Goal: Task Accomplishment & Management: Use online tool/utility

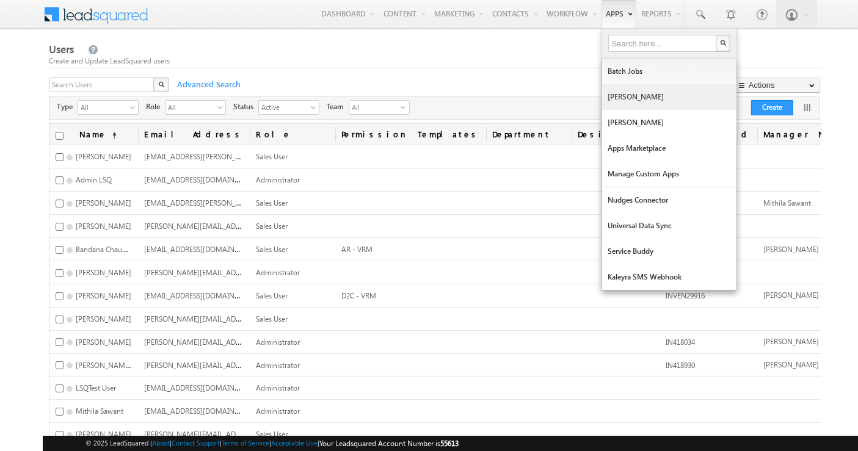
click at [613, 92] on link "[PERSON_NAME]" at bounding box center [669, 97] width 134 height 26
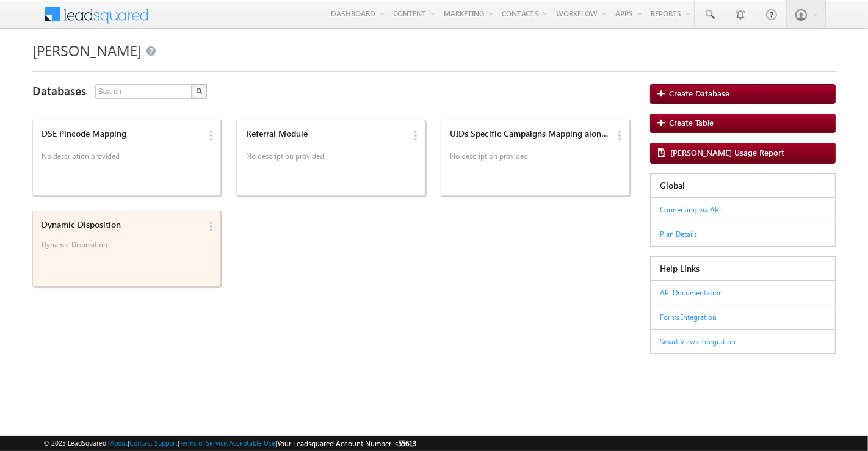
click at [131, 236] on div "Dynamic Disposition Dynamic Disposition" at bounding box center [119, 237] width 163 height 42
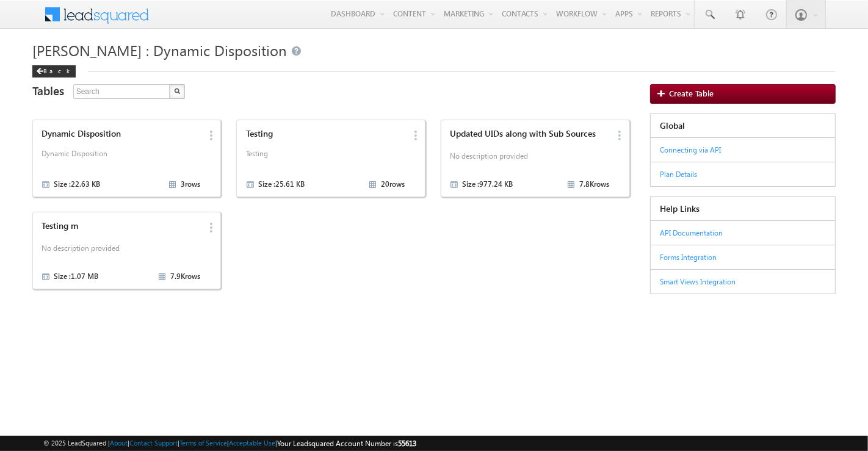
click at [131, 236] on div "Testing m No description provided Size : 1.07 MB 7.9K rows" at bounding box center [119, 250] width 163 height 67
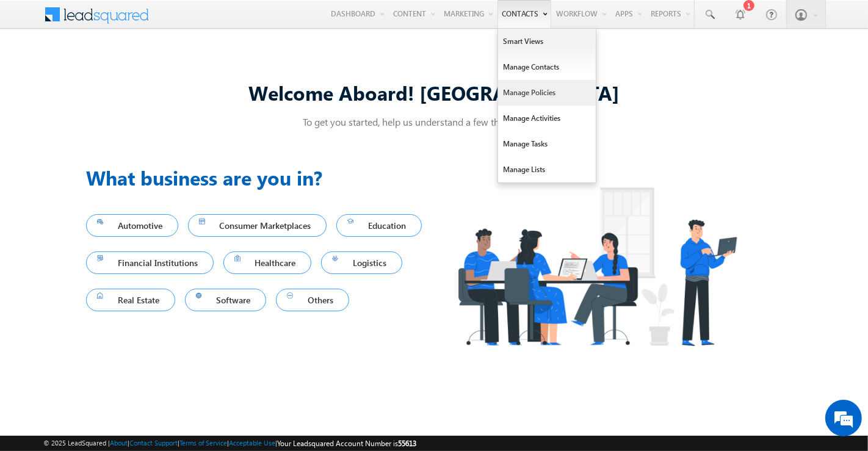
click at [515, 82] on link "Manage Policies" at bounding box center [547, 93] width 98 height 26
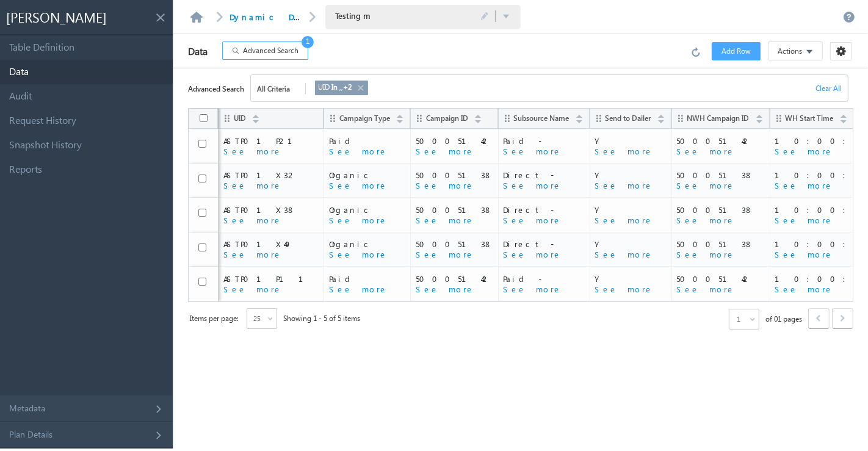
click at [291, 51] on span "Advanced Search" at bounding box center [271, 50] width 56 height 11
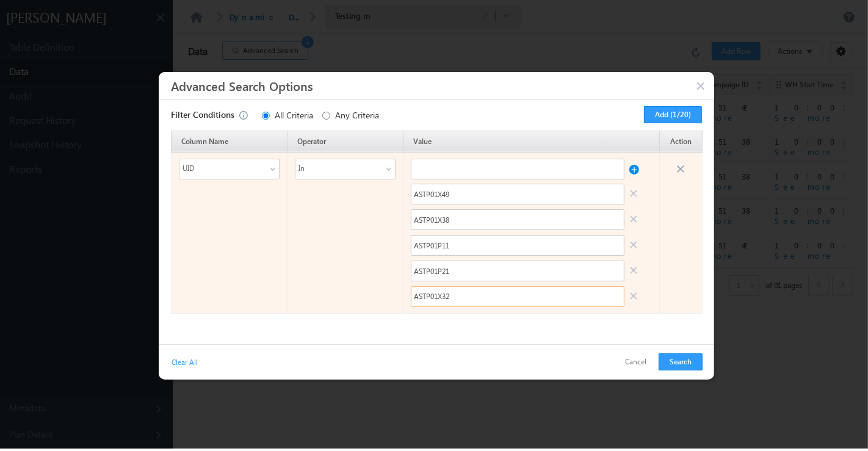
click at [567, 302] on input "ASTP01X32" at bounding box center [518, 296] width 214 height 21
paste input "NAPFB0011"
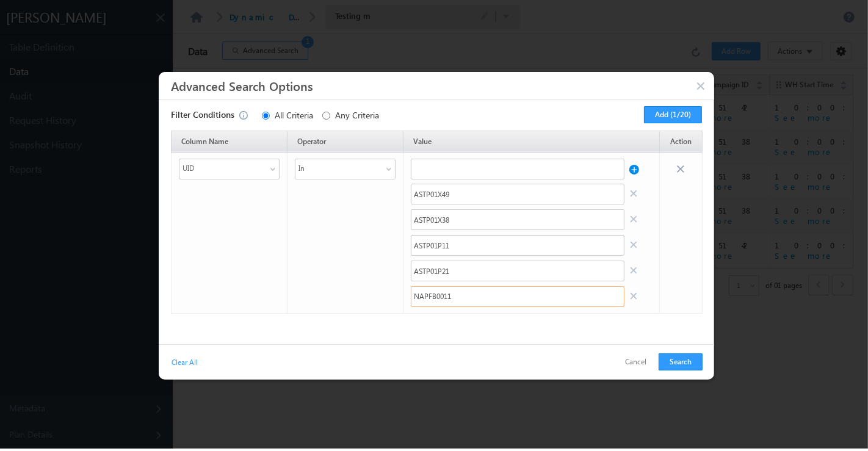
type input "NAPFB0011"
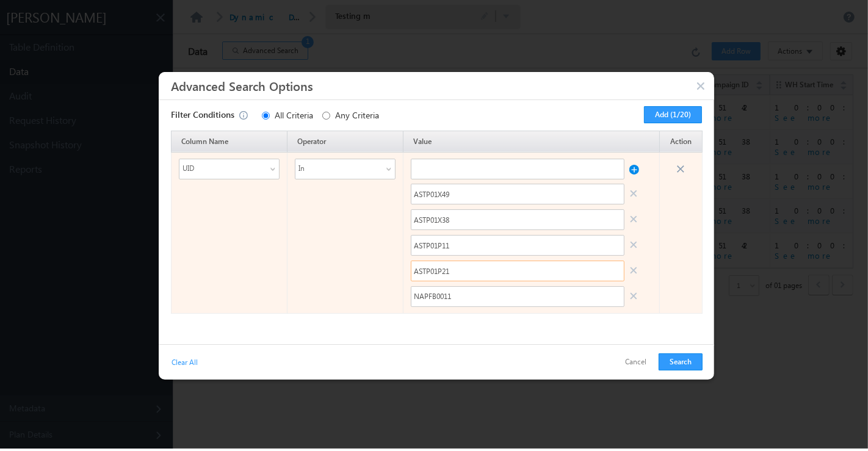
click at [450, 274] on input "ASTP01P21" at bounding box center [518, 271] width 214 height 21
paste input "GAPFB0016"
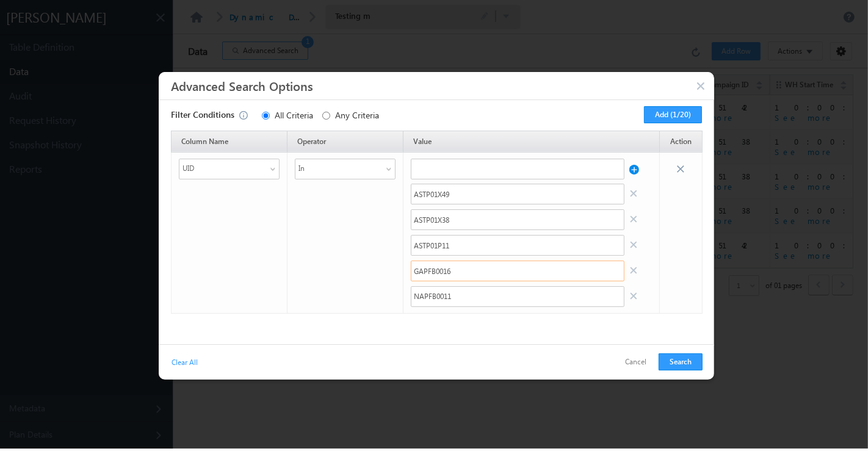
type input "GAPFB0016"
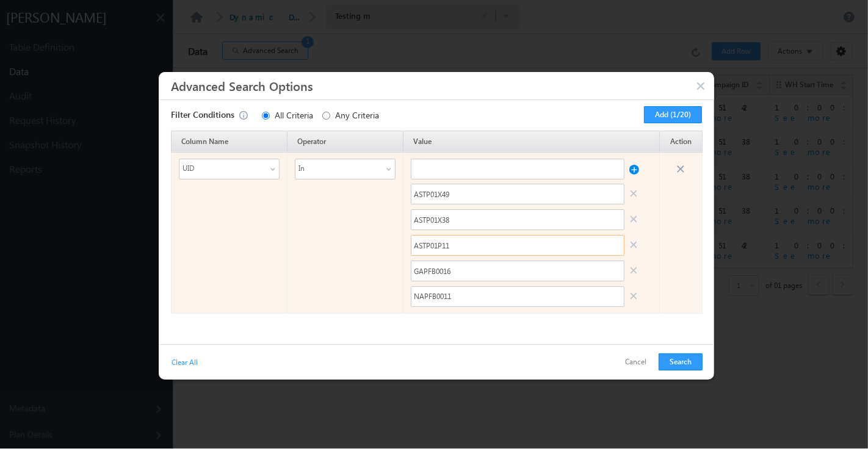
click at [470, 248] on input "ASTP01P11" at bounding box center [518, 245] width 214 height 21
paste input "25"
type input "ASTP01P25"
click at [473, 217] on input "ASTP01X38" at bounding box center [518, 219] width 214 height 21
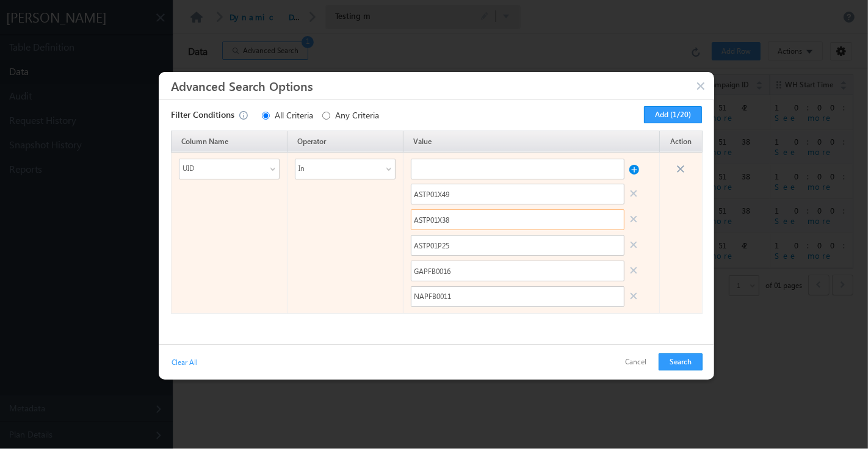
paste input "ASTP01P25"
click at [473, 217] on input "ASTP01X38ASTP01P25" at bounding box center [518, 219] width 214 height 21
paste input "text"
type input "ASTP01P21"
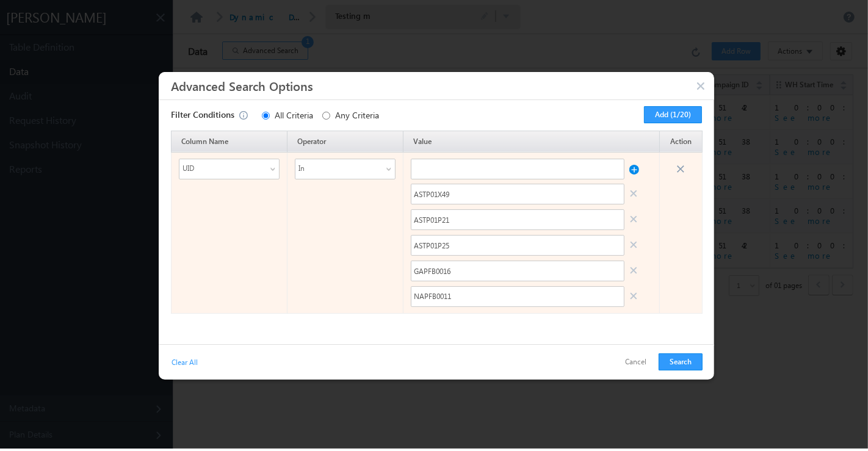
click at [630, 195] on link at bounding box center [635, 195] width 10 height 20
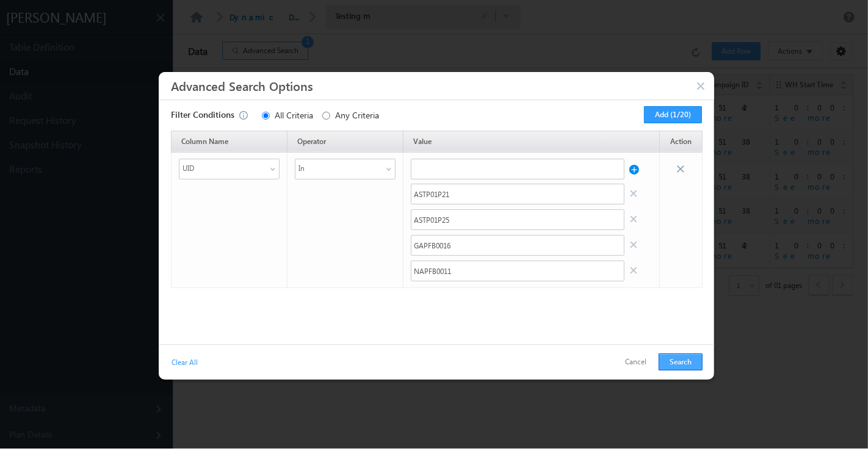
click at [675, 365] on button "Search" at bounding box center [681, 362] width 44 height 17
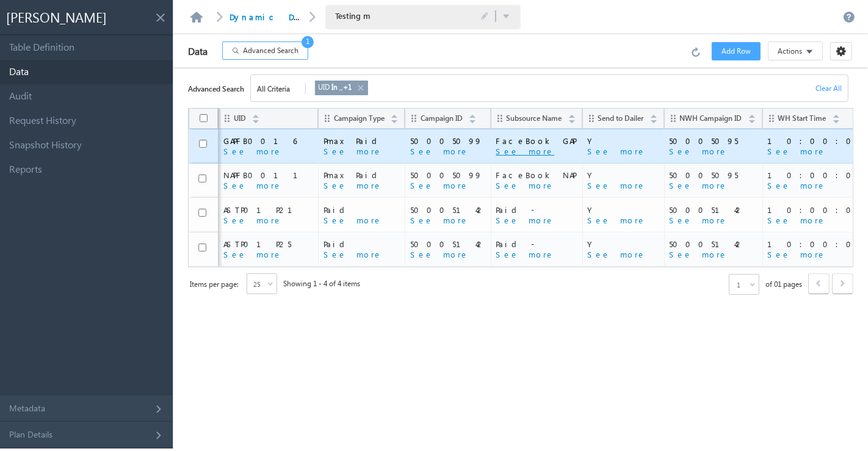
click at [496, 153] on button "See more" at bounding box center [525, 151] width 59 height 11
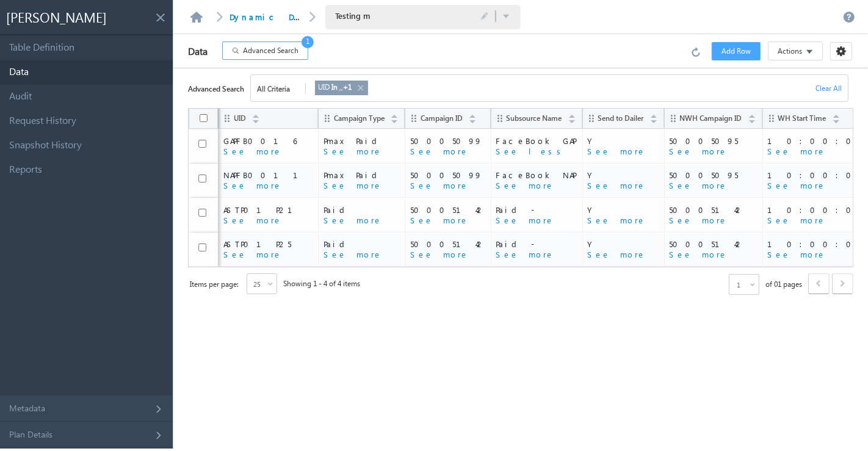
click at [267, 46] on span "Advanced Search" at bounding box center [271, 50] width 56 height 11
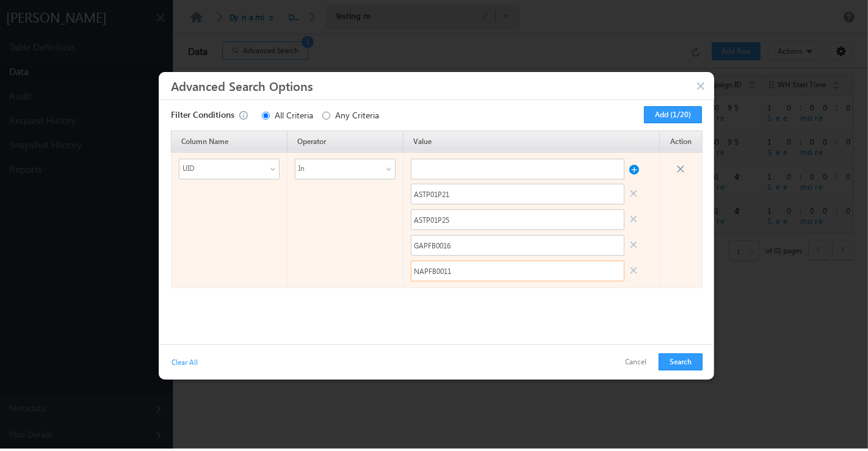
click at [455, 264] on input "NAPFB0011" at bounding box center [518, 271] width 214 height 21
click at [440, 248] on input "GAPFB0016" at bounding box center [518, 245] width 214 height 21
click at [436, 212] on input "ASTP01P25" at bounding box center [518, 219] width 214 height 21
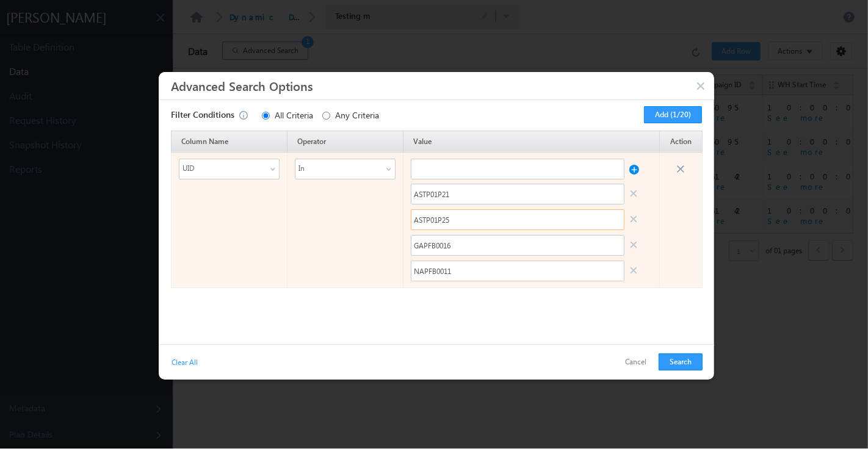
click at [436, 212] on input "ASTP01P25" at bounding box center [518, 219] width 214 height 21
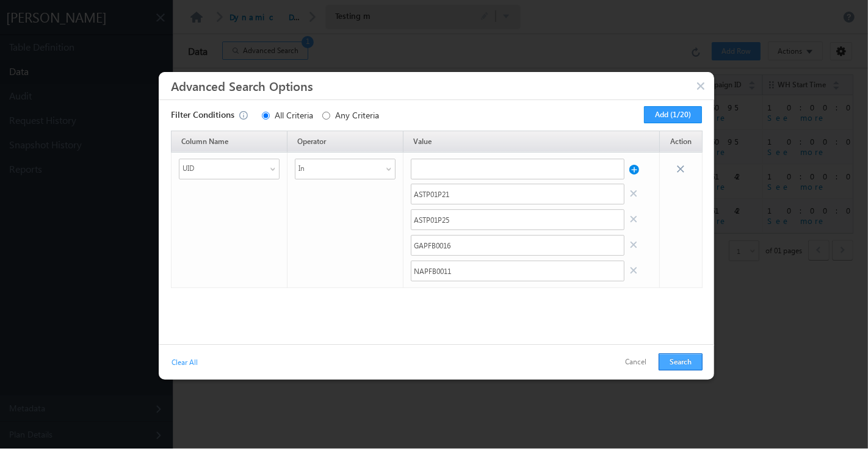
click at [671, 363] on button "Search" at bounding box center [681, 362] width 44 height 17
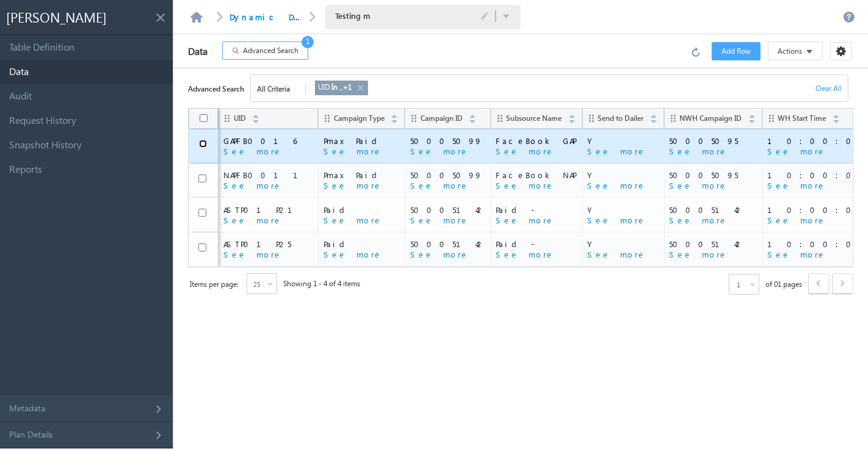
click at [203, 142] on input "checkbox" at bounding box center [203, 144] width 8 height 8
checkbox input "true"
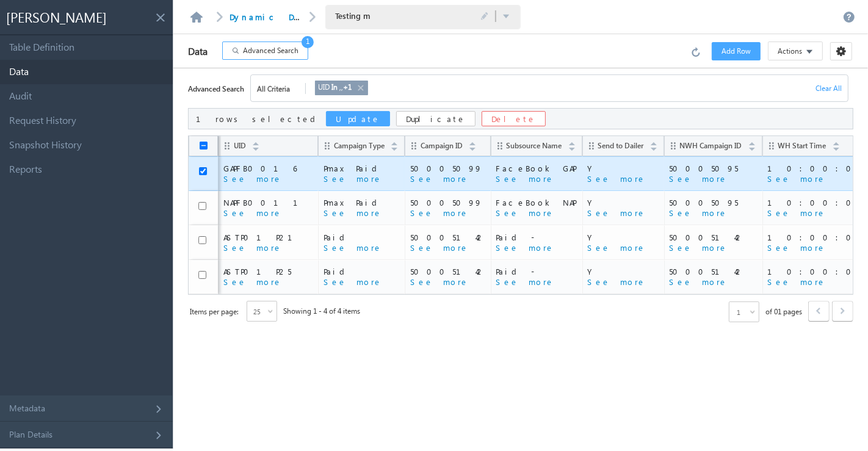
click at [326, 119] on button "Update" at bounding box center [358, 118] width 64 height 15
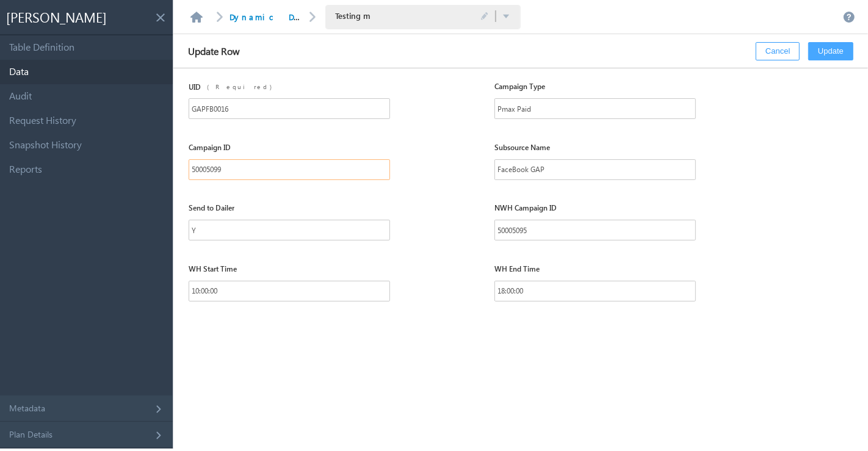
click at [252, 171] on input "50005099" at bounding box center [290, 169] width 202 height 21
paste input "142"
type input "50005142"
click at [506, 225] on input "50005095" at bounding box center [596, 230] width 202 height 21
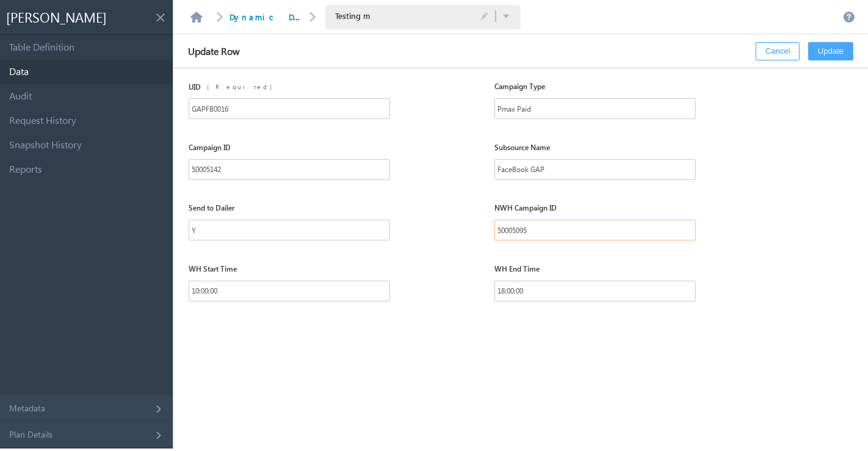
click at [506, 225] on input "50005095" at bounding box center [596, 230] width 202 height 21
paste input "142"
type input "50005142"
click at [832, 51] on button "Update" at bounding box center [831, 51] width 45 height 18
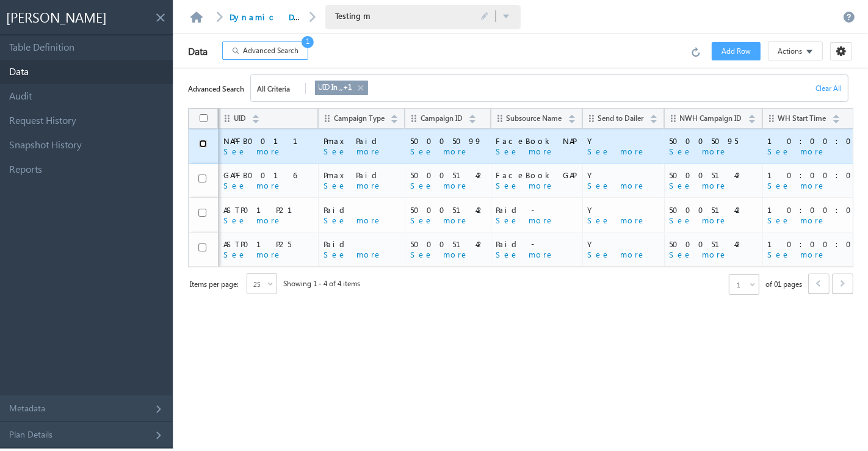
click at [202, 144] on input "checkbox" at bounding box center [203, 144] width 8 height 8
checkbox input "true"
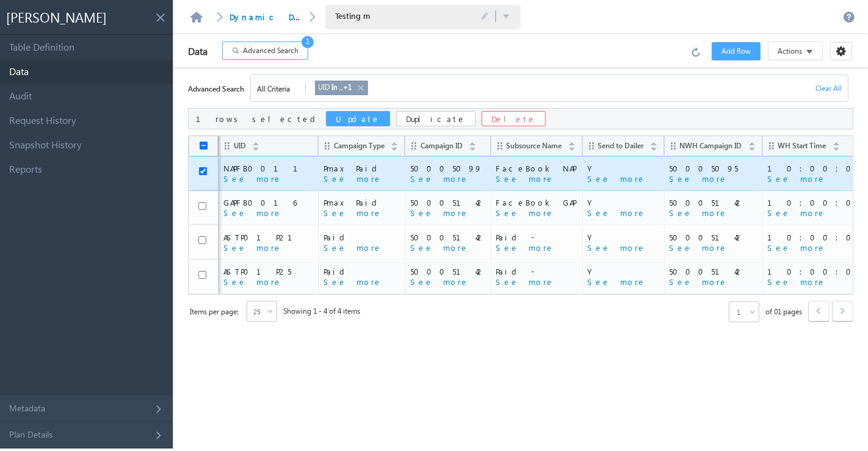
click at [326, 117] on button "Update" at bounding box center [358, 118] width 64 height 15
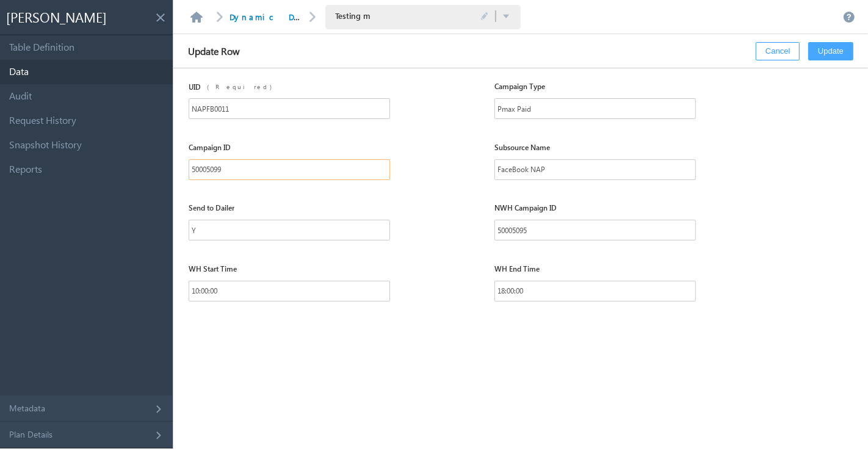
click at [268, 170] on input "50005099" at bounding box center [290, 169] width 202 height 21
paste input "140"
type input "50005140"
click at [517, 229] on input "50005095" at bounding box center [596, 230] width 202 height 21
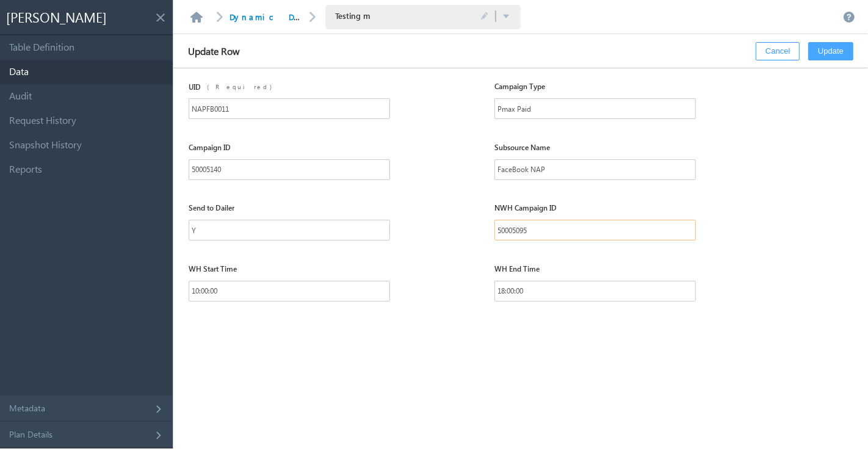
click at [517, 229] on input "50005095" at bounding box center [596, 230] width 202 height 21
paste input "140"
type input "50005140"
click at [819, 58] on button "Update" at bounding box center [831, 51] width 45 height 18
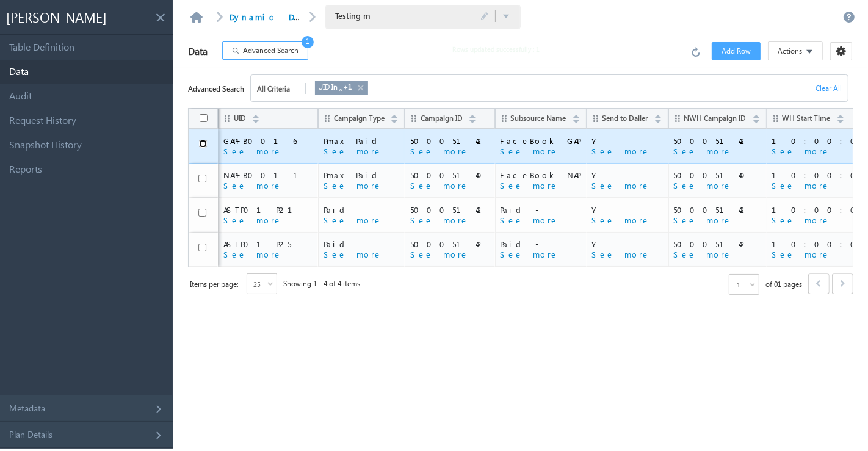
click at [202, 144] on input "checkbox" at bounding box center [203, 144] width 8 height 8
checkbox input "true"
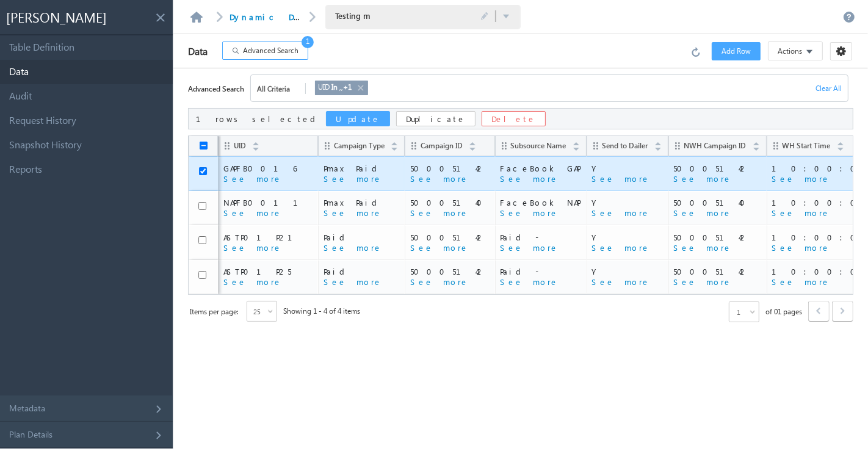
click at [326, 123] on button "Update" at bounding box center [358, 118] width 64 height 15
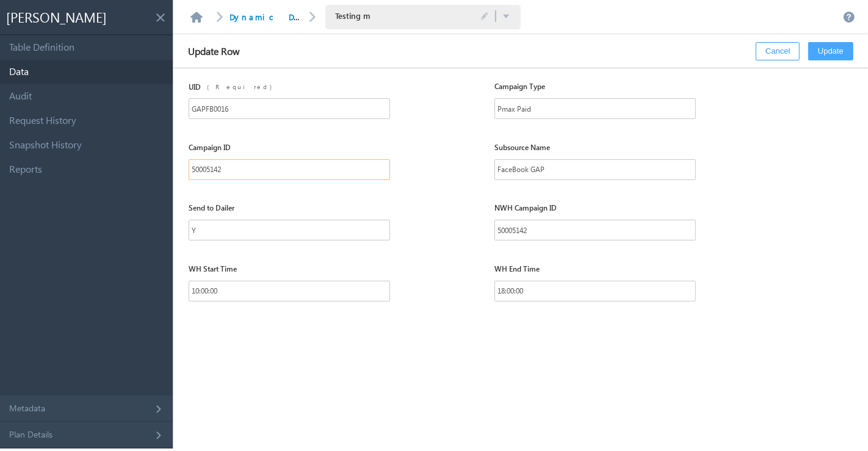
click at [270, 173] on input "50005142" at bounding box center [290, 169] width 202 height 21
paste input "0"
type input "50005140"
click at [512, 230] on input "50005142" at bounding box center [596, 230] width 202 height 21
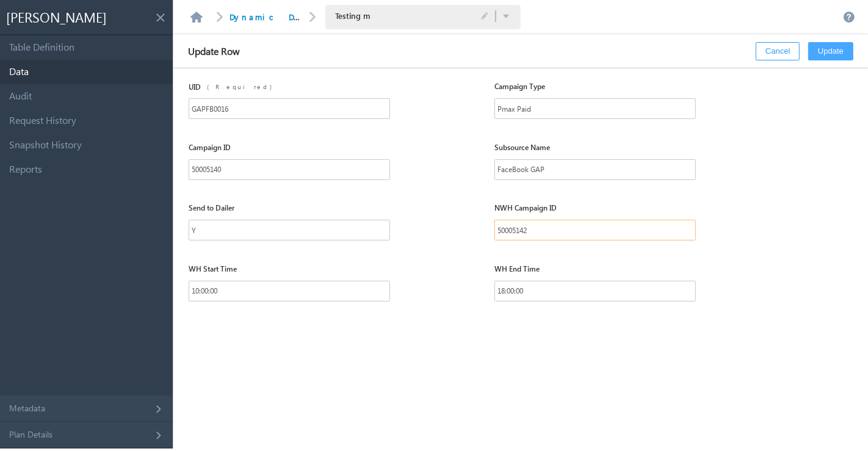
click at [512, 230] on input "50005142" at bounding box center [596, 230] width 202 height 21
paste input "0"
type input "50005140"
click at [822, 60] on button "Update" at bounding box center [831, 51] width 45 height 18
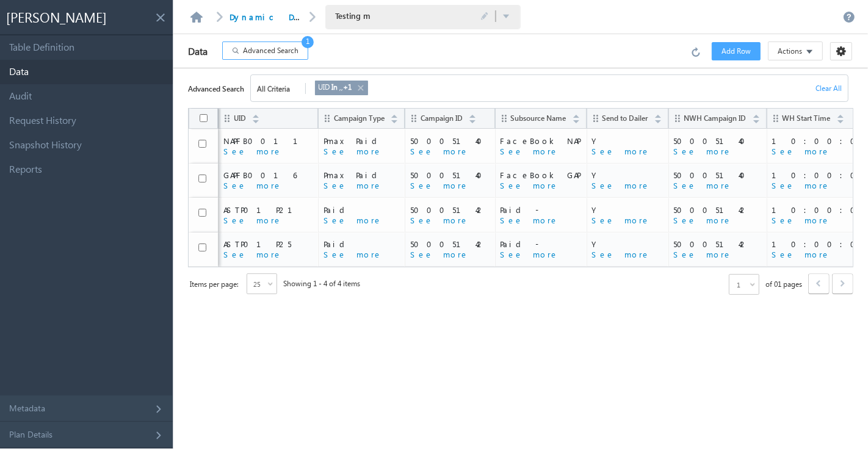
click at [797, 49] on span "Actions" at bounding box center [790, 51] width 24 height 11
click at [785, 71] on link "Import via CSV" at bounding box center [785, 76] width 73 height 18
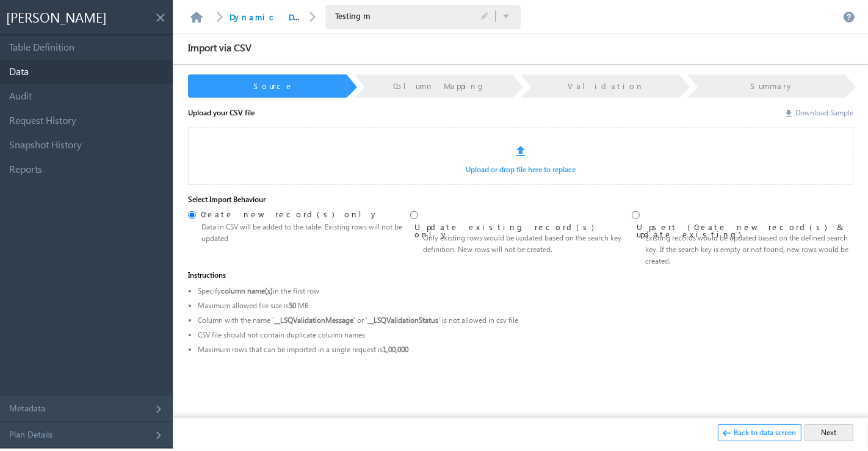
click at [813, 112] on link "Download Sample" at bounding box center [820, 112] width 67 height 9
click at [417, 214] on input "radio" at bounding box center [414, 215] width 8 height 8
radio input "true"
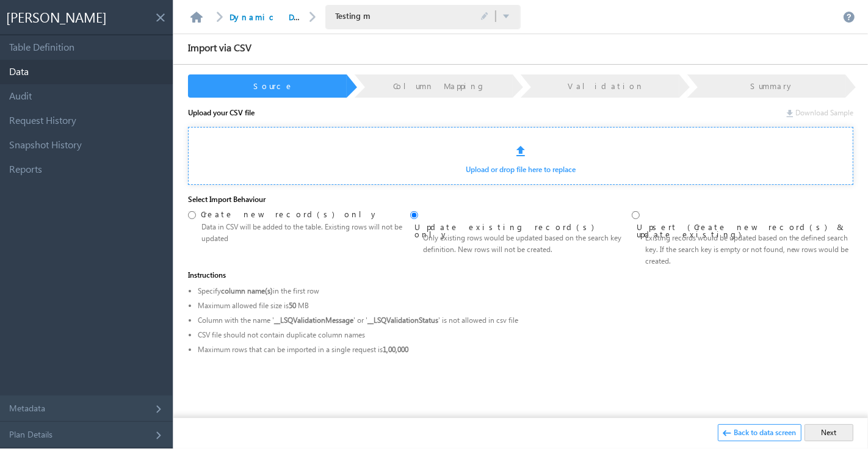
click at [521, 156] on span at bounding box center [521, 151] width 9 height 11
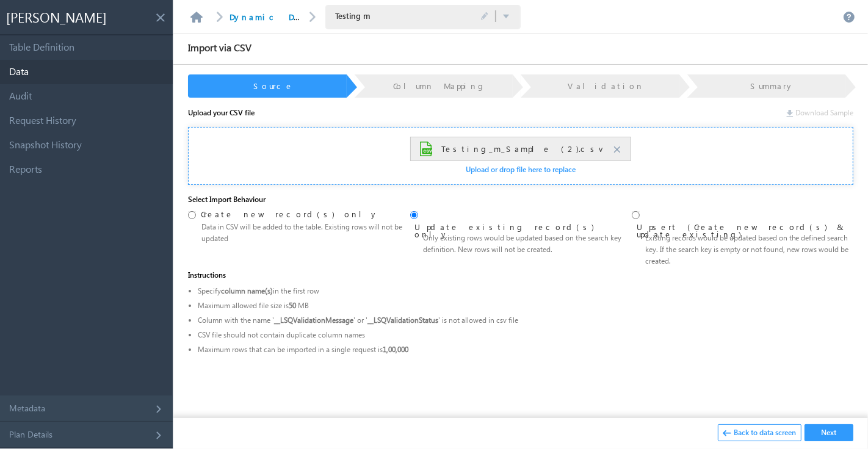
click at [823, 433] on button "Next" at bounding box center [829, 432] width 49 height 17
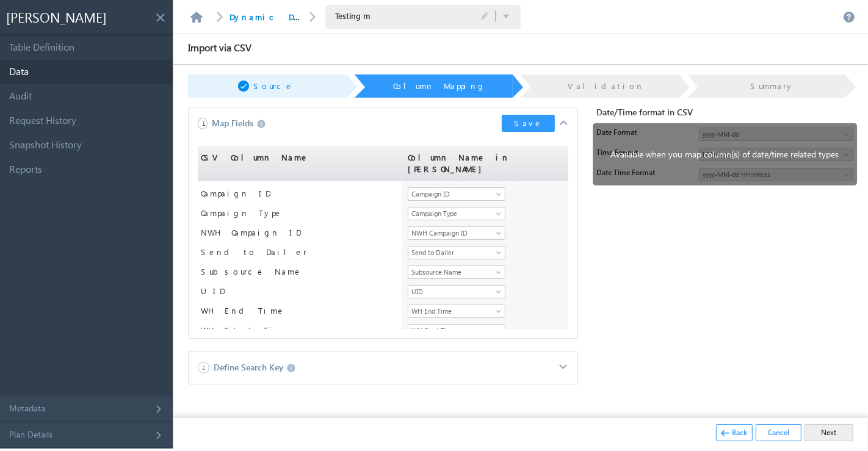
click at [539, 121] on button "Save" at bounding box center [528, 123] width 53 height 17
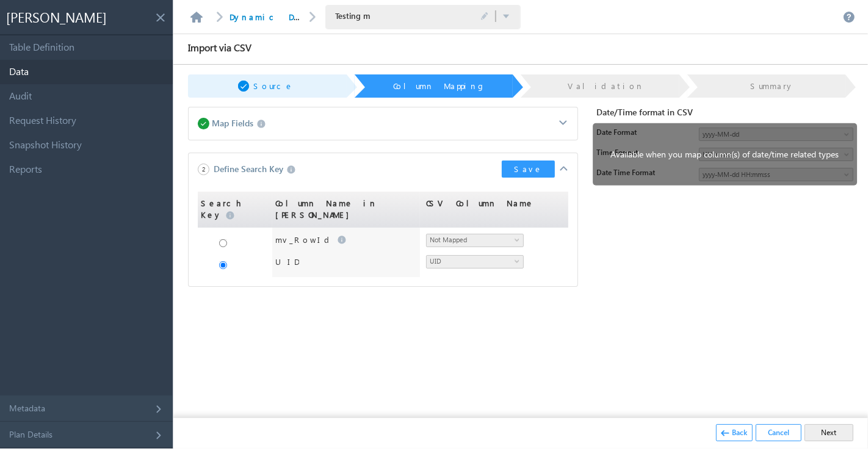
click at [532, 171] on button "Save" at bounding box center [528, 169] width 53 height 17
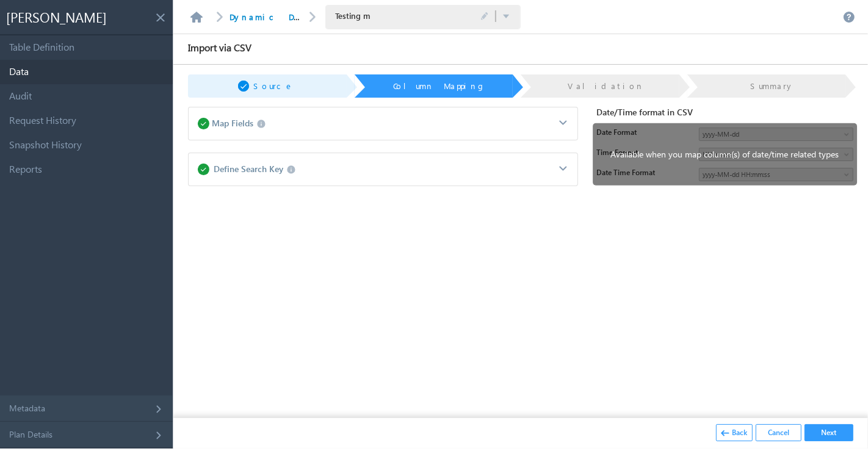
click at [812, 428] on button "Next" at bounding box center [829, 432] width 49 height 17
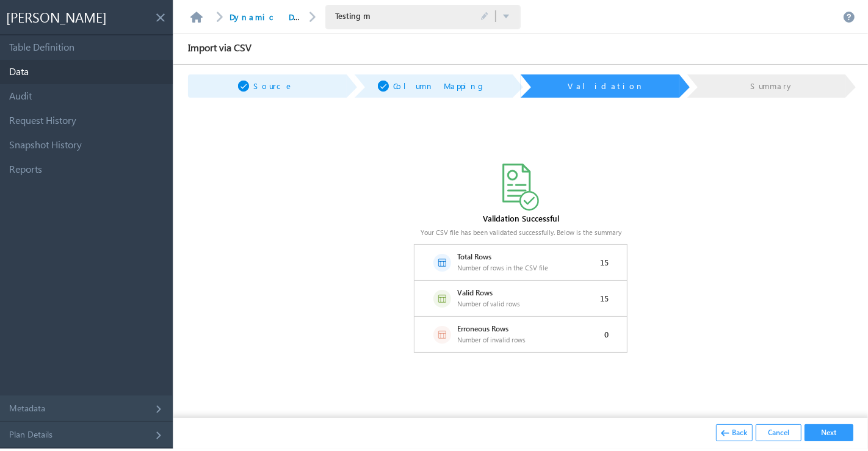
click at [826, 426] on button "Next" at bounding box center [829, 432] width 49 height 17
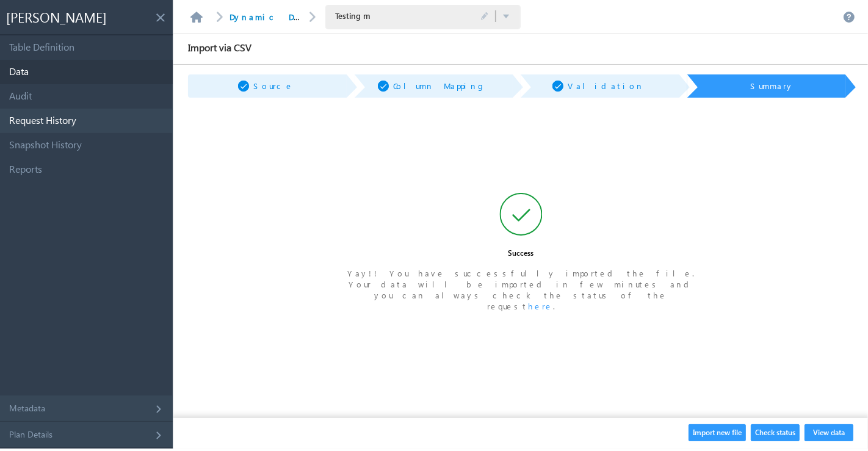
click at [74, 117] on link "Request History" at bounding box center [86, 121] width 173 height 24
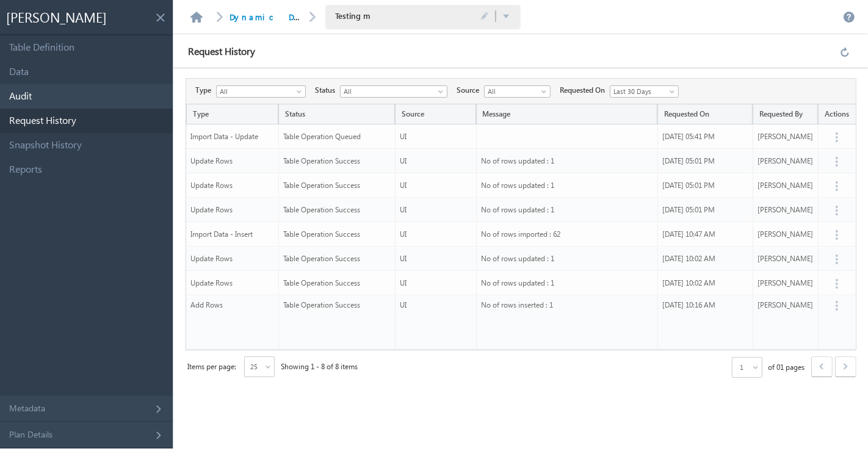
click at [48, 98] on link "Audit" at bounding box center [86, 96] width 173 height 24
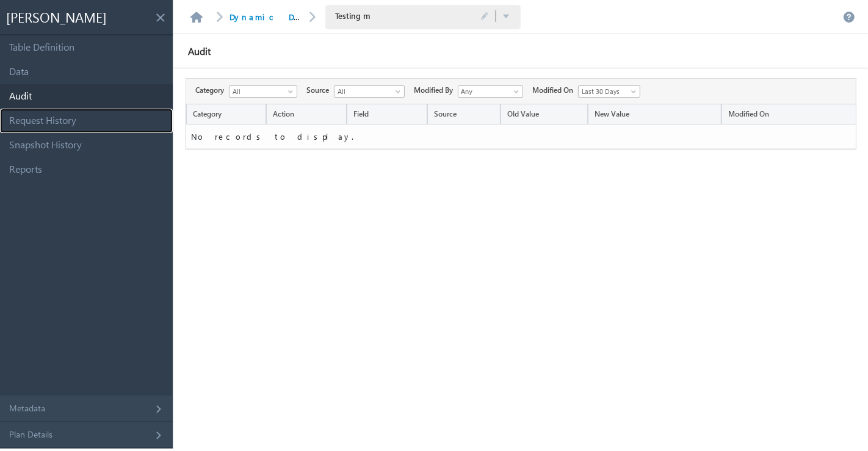
click at [76, 121] on link "Request History" at bounding box center [86, 121] width 173 height 24
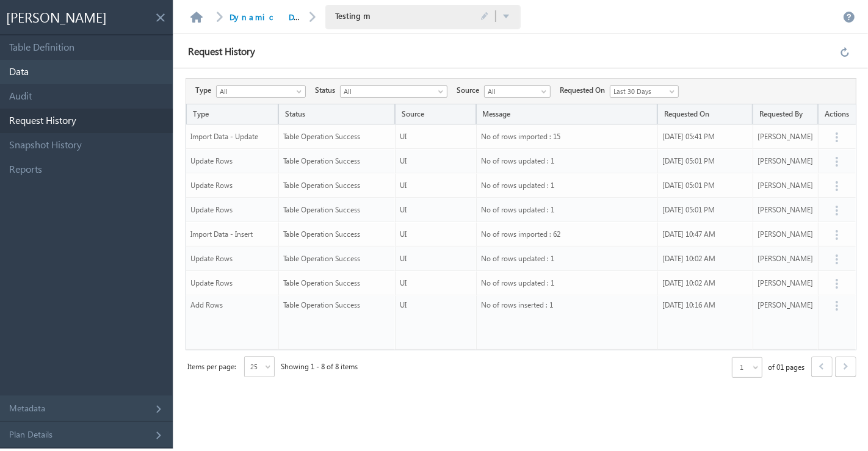
click at [69, 75] on link "Data" at bounding box center [86, 72] width 173 height 24
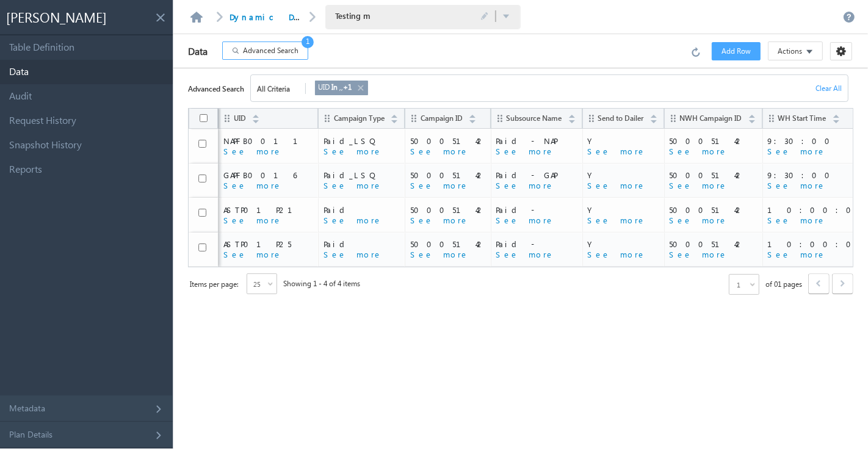
click at [270, 54] on span "Advanced Search" at bounding box center [271, 50] width 56 height 11
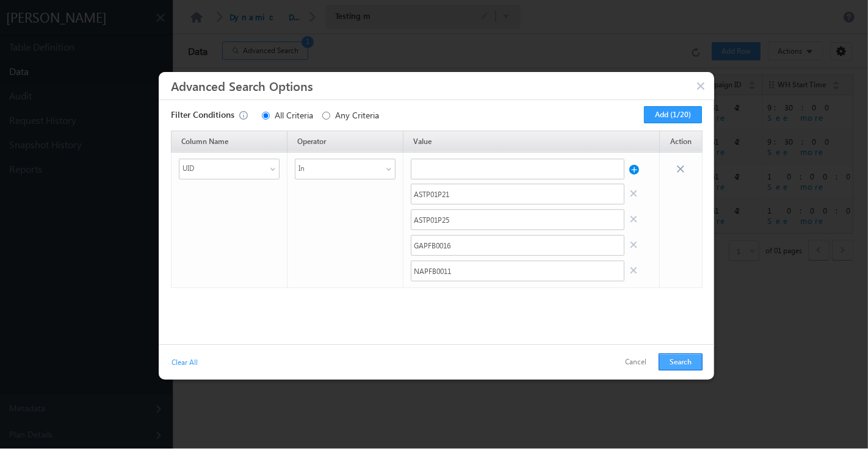
click at [681, 362] on button "Search" at bounding box center [681, 362] width 44 height 17
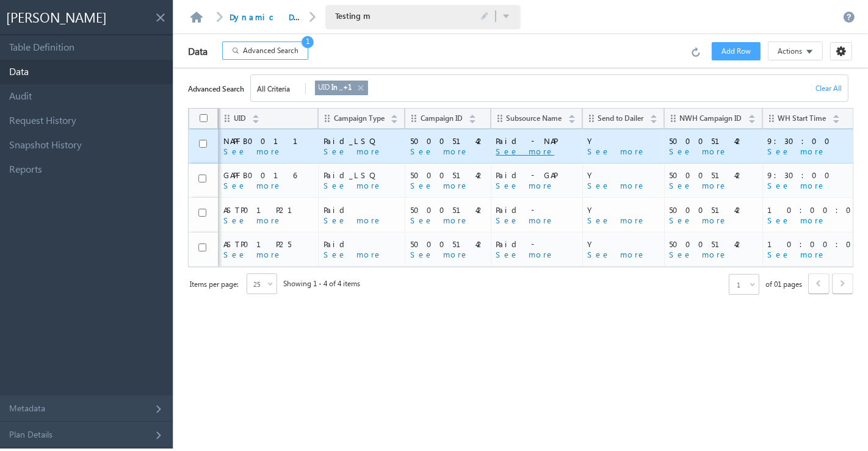
click at [496, 151] on button "See more" at bounding box center [525, 151] width 59 height 11
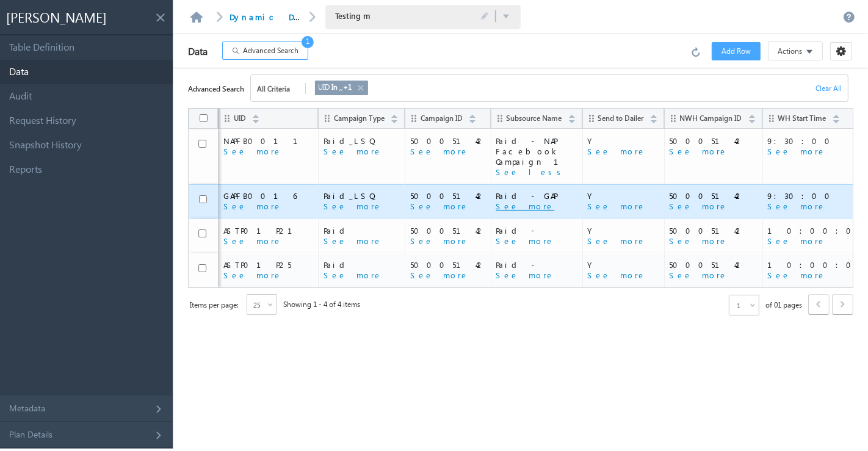
click at [496, 201] on button "See more" at bounding box center [525, 206] width 59 height 11
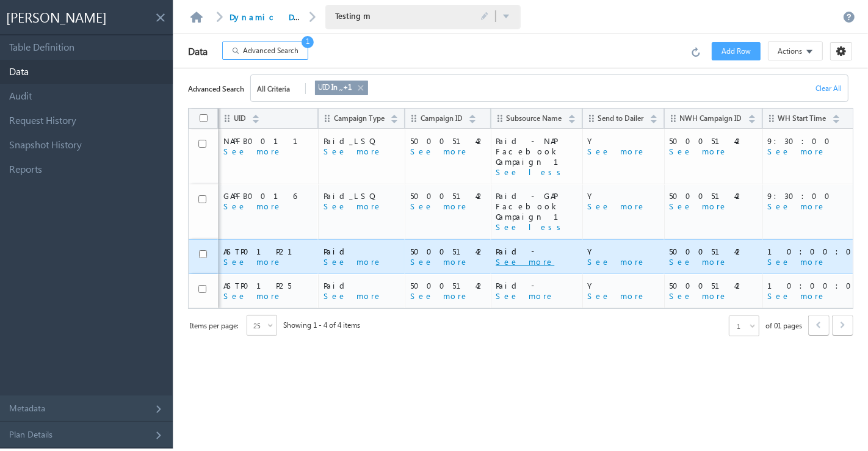
click at [496, 257] on button "See more" at bounding box center [525, 262] width 59 height 11
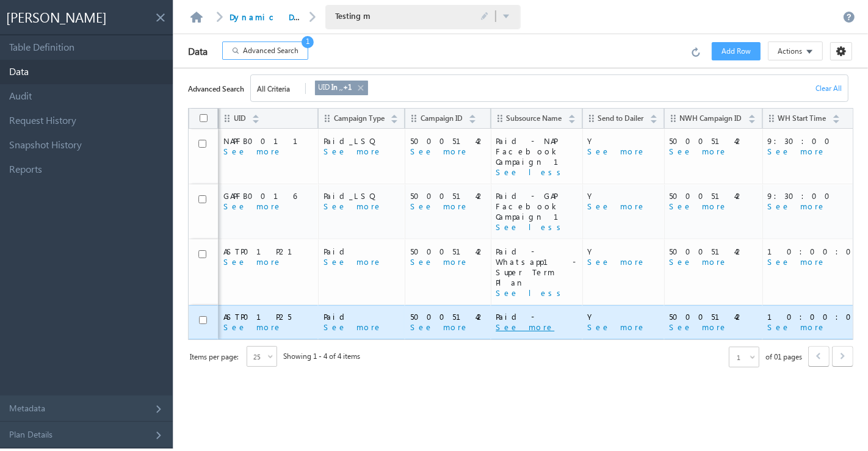
click at [496, 322] on button "See more" at bounding box center [525, 327] width 59 height 11
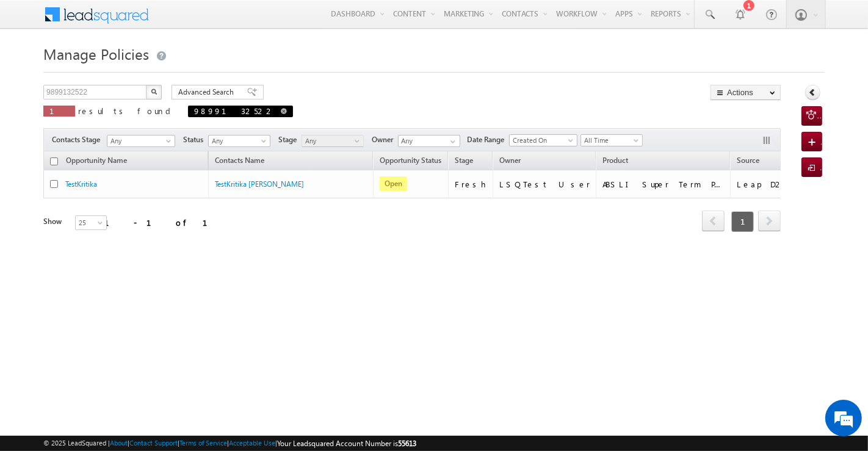
click at [281, 114] on span at bounding box center [284, 111] width 6 height 6
type input "Search Policies"
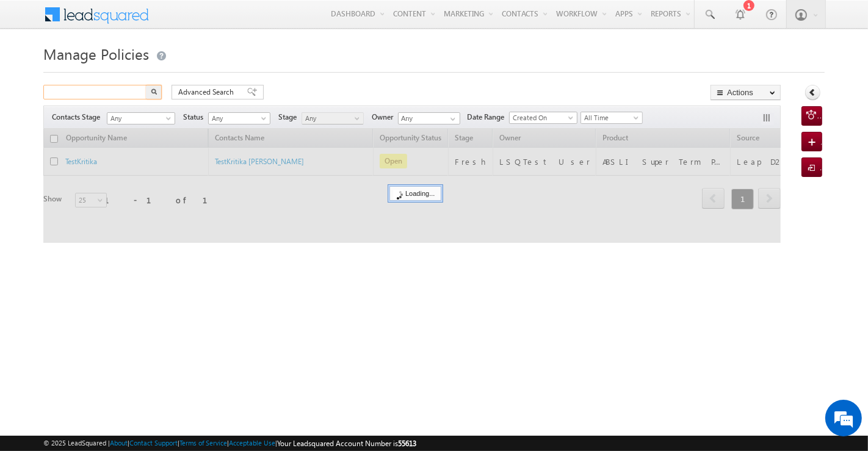
click at [115, 100] on input "text" at bounding box center [95, 92] width 104 height 15
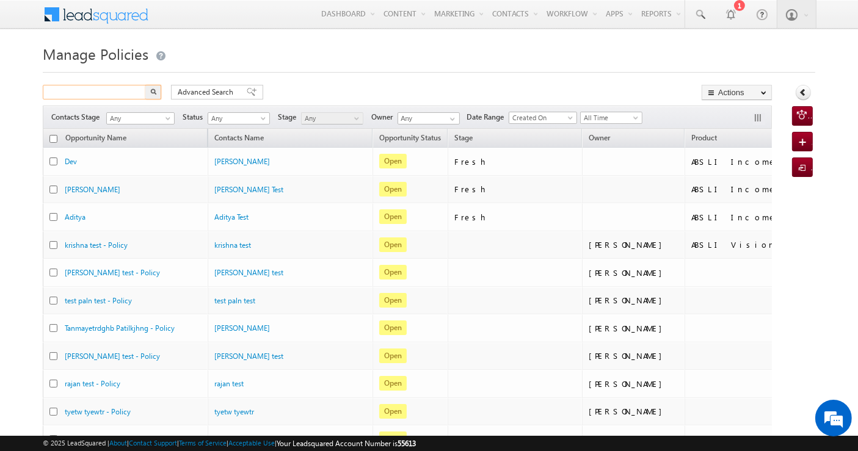
paste input "9820257808"
type input "9820257808"
click at [156, 100] on button "button" at bounding box center [153, 92] width 16 height 15
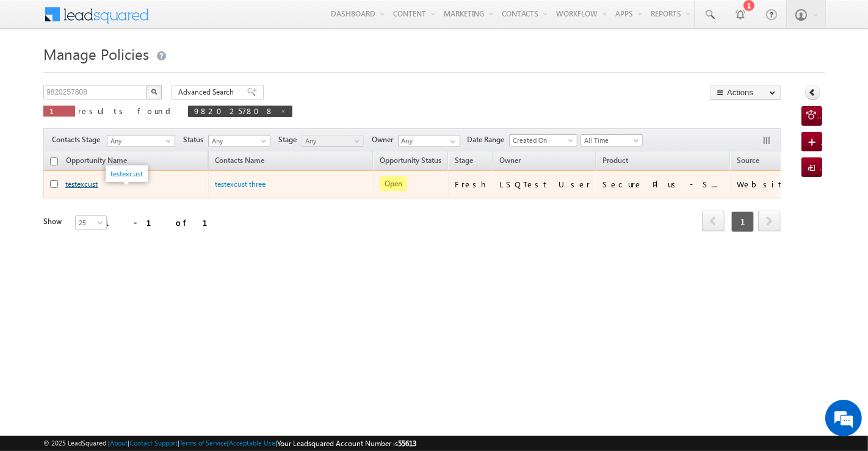
click at [88, 189] on link "testexcust" at bounding box center [81, 184] width 32 height 9
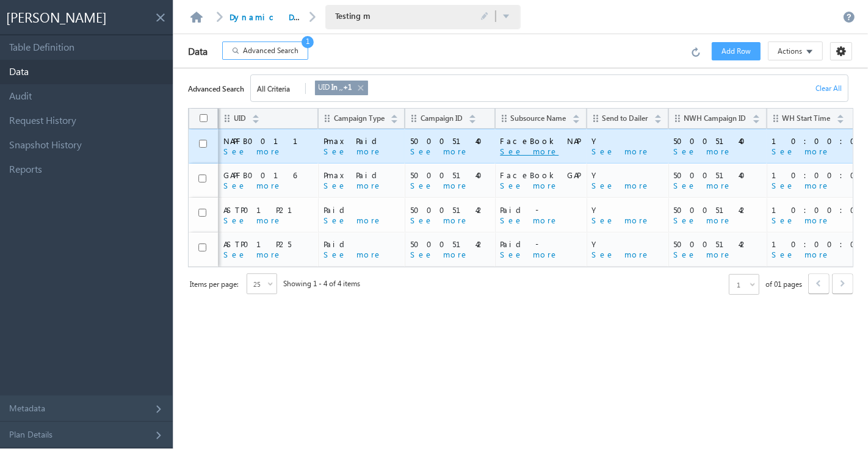
click at [500, 151] on button "See more" at bounding box center [529, 151] width 59 height 11
click at [500, 153] on button "See less" at bounding box center [535, 151] width 70 height 11
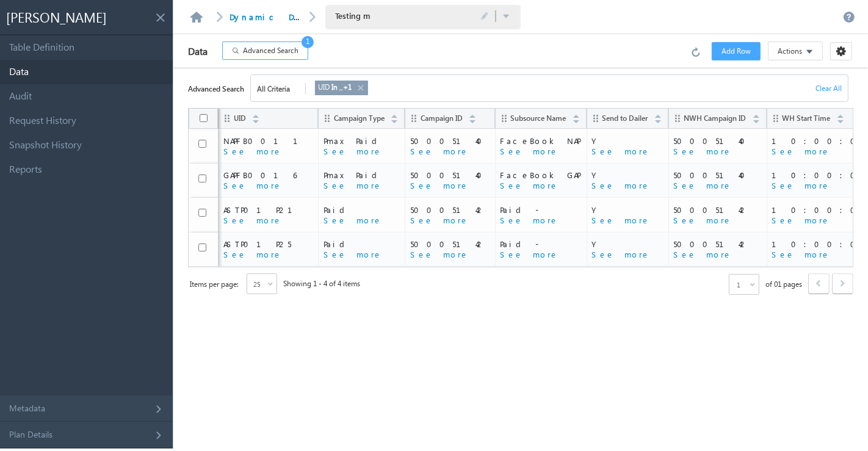
click at [277, 51] on span "Advanced Search" at bounding box center [271, 50] width 56 height 11
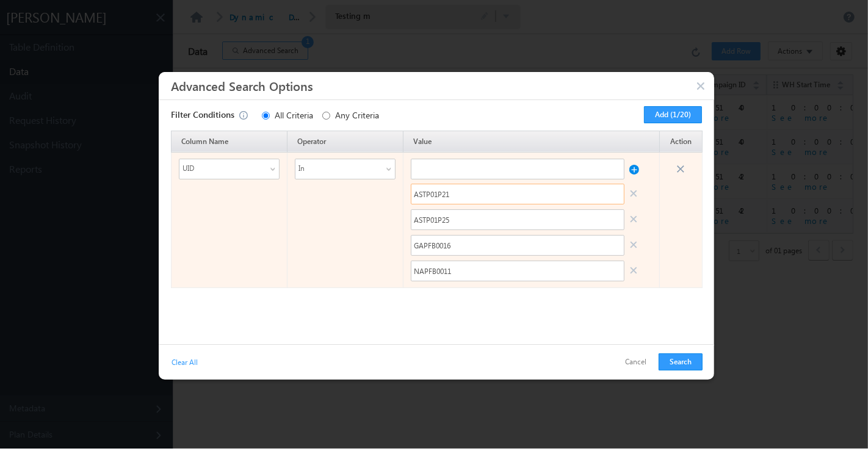
click at [448, 198] on input "ASTP01P21" at bounding box center [518, 194] width 214 height 21
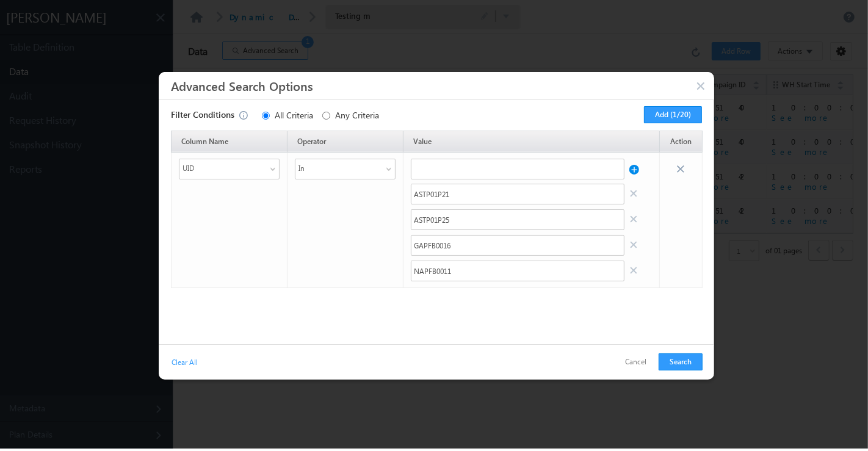
click at [643, 367] on button "Cancel" at bounding box center [636, 363] width 40 height 18
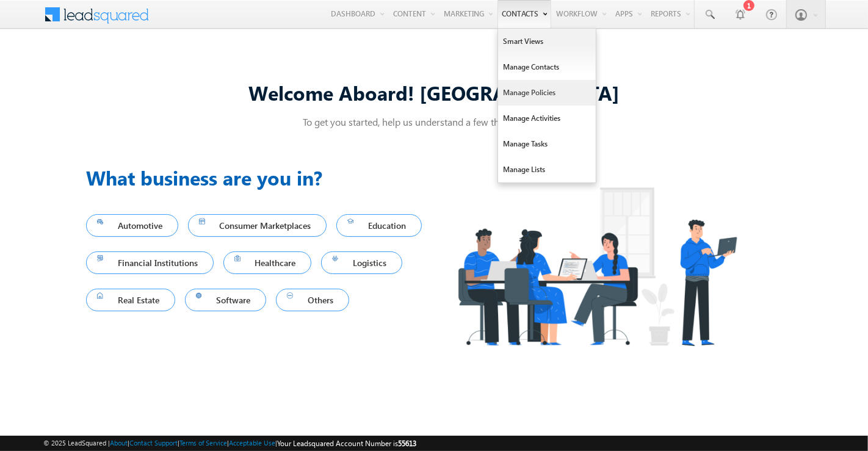
click at [531, 89] on link "Manage Policies" at bounding box center [547, 93] width 98 height 26
